Goal: Task Accomplishment & Management: Use online tool/utility

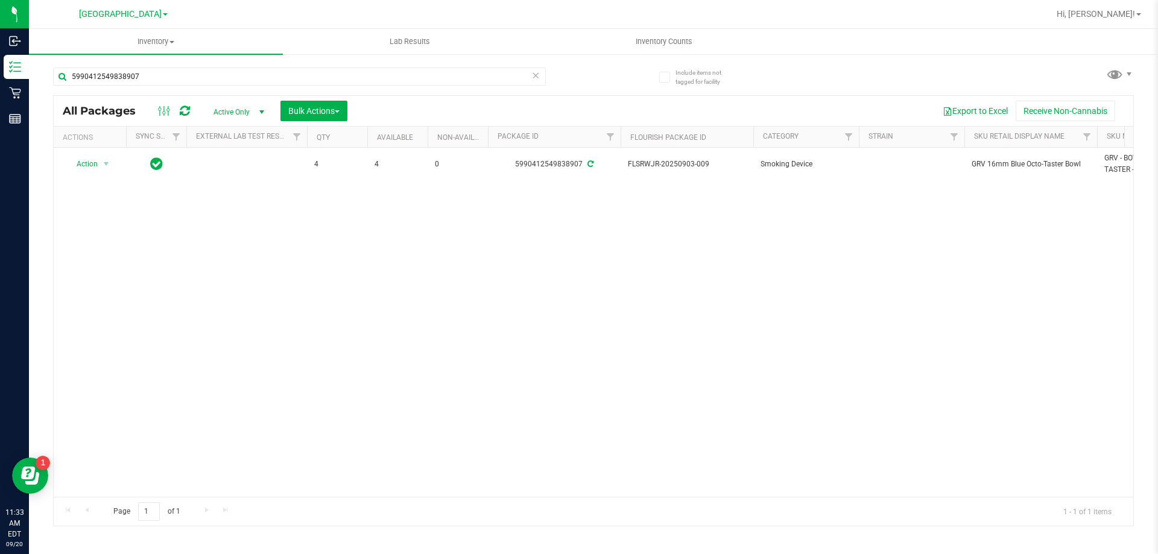
click at [537, 80] on icon at bounding box center [535, 75] width 8 height 14
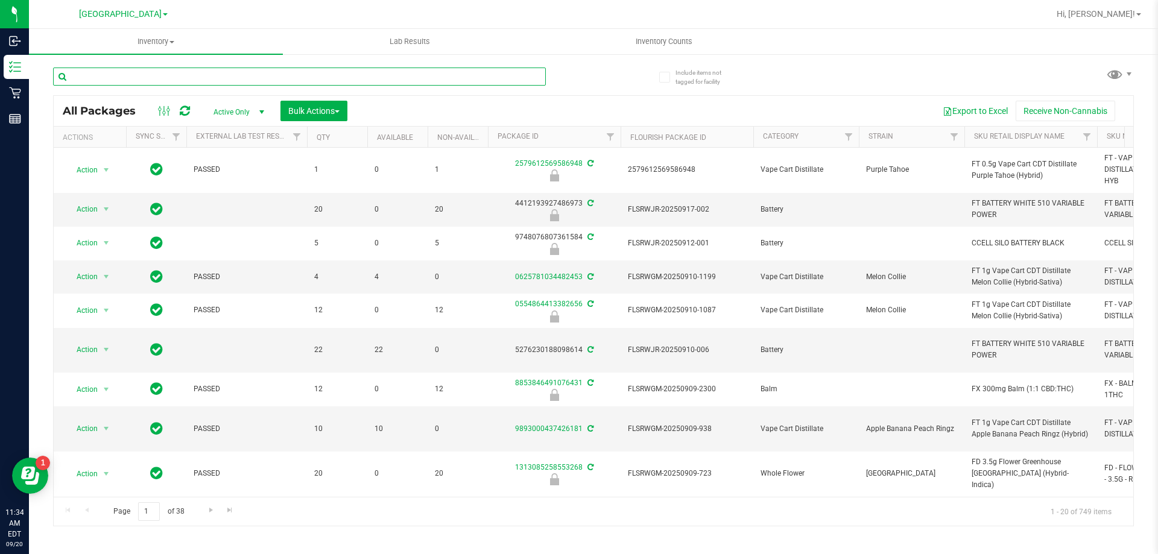
click at [423, 75] on input "text" at bounding box center [299, 77] width 493 height 18
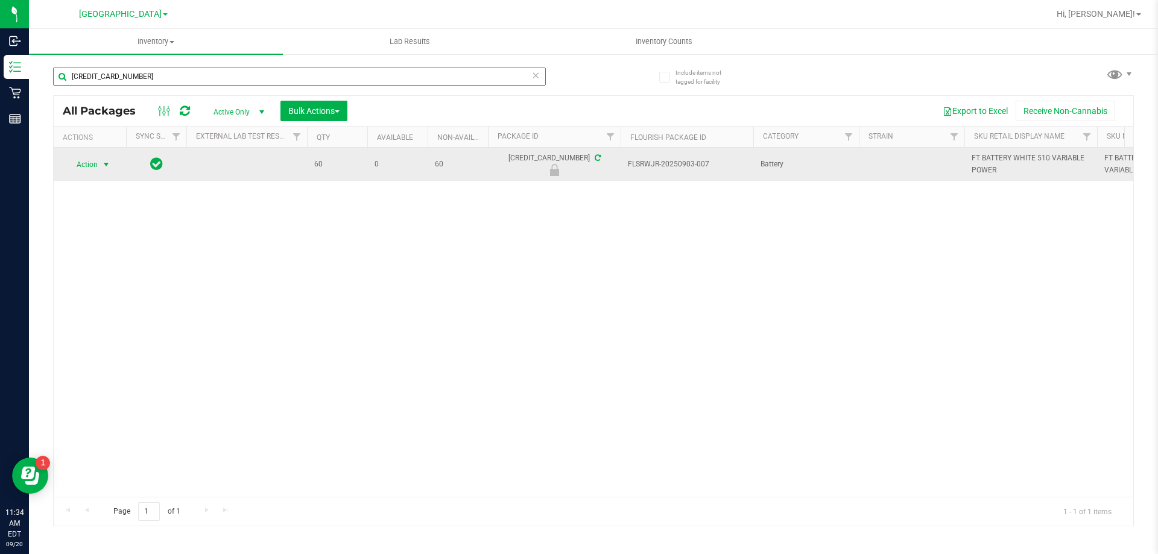
type input "[CREDIT_CARD_NUMBER]"
click at [105, 165] on span "select" at bounding box center [106, 165] width 10 height 10
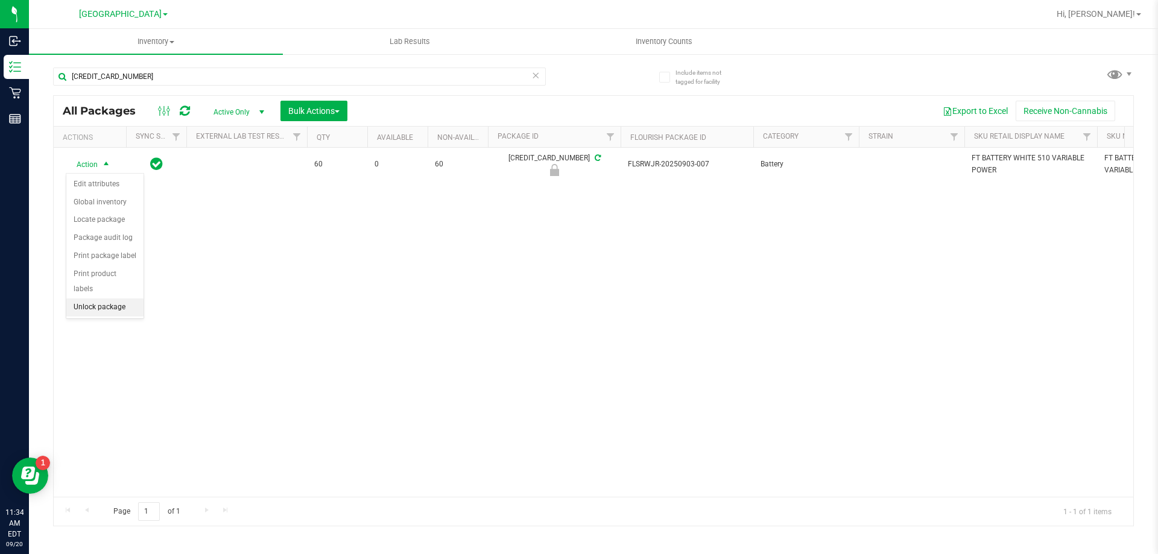
click at [106, 299] on li "Unlock package" at bounding box center [104, 308] width 77 height 18
